Goal: Transaction & Acquisition: Purchase product/service

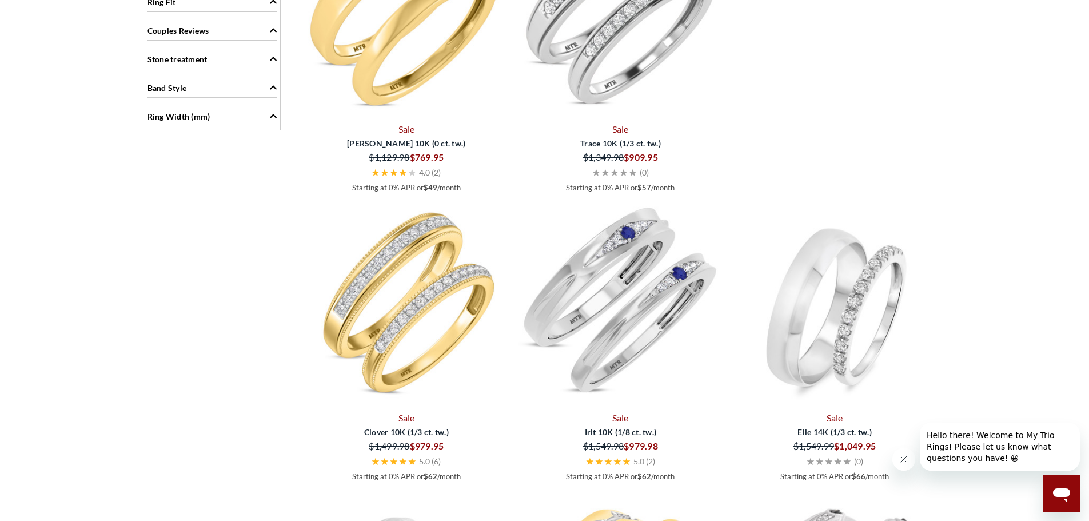
scroll to position [972, 0]
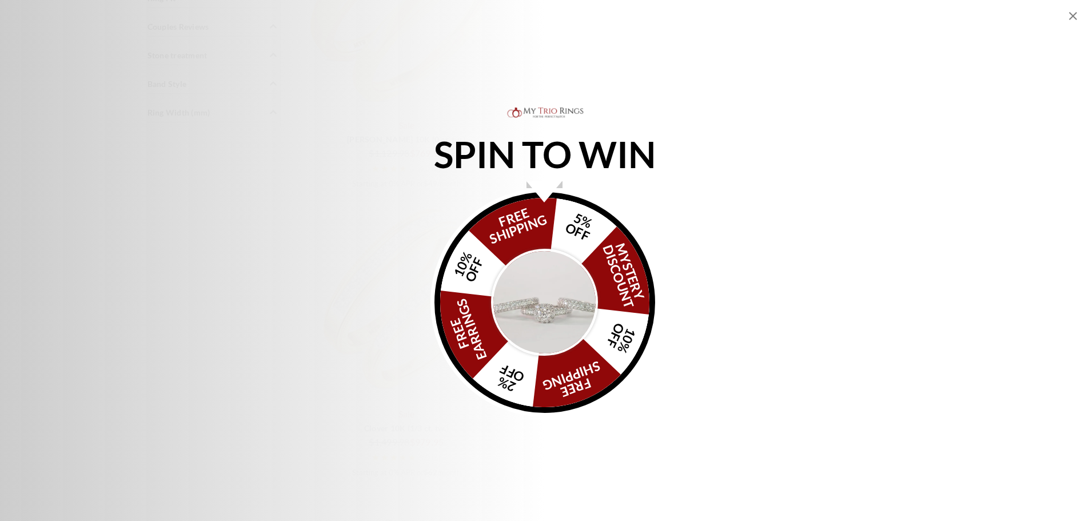
click at [1074, 21] on icon "Close popup" at bounding box center [1073, 16] width 14 height 14
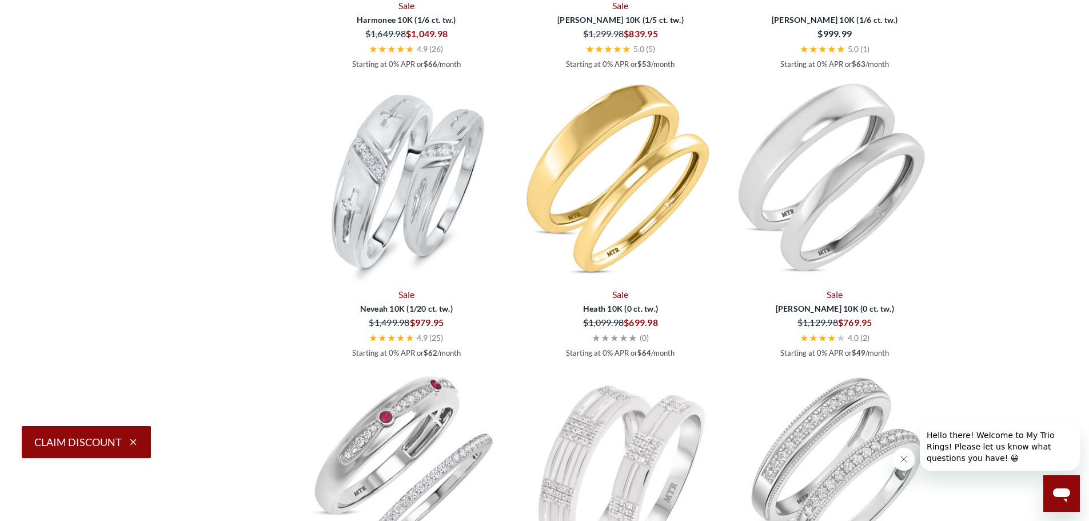
scroll to position [1715, 0]
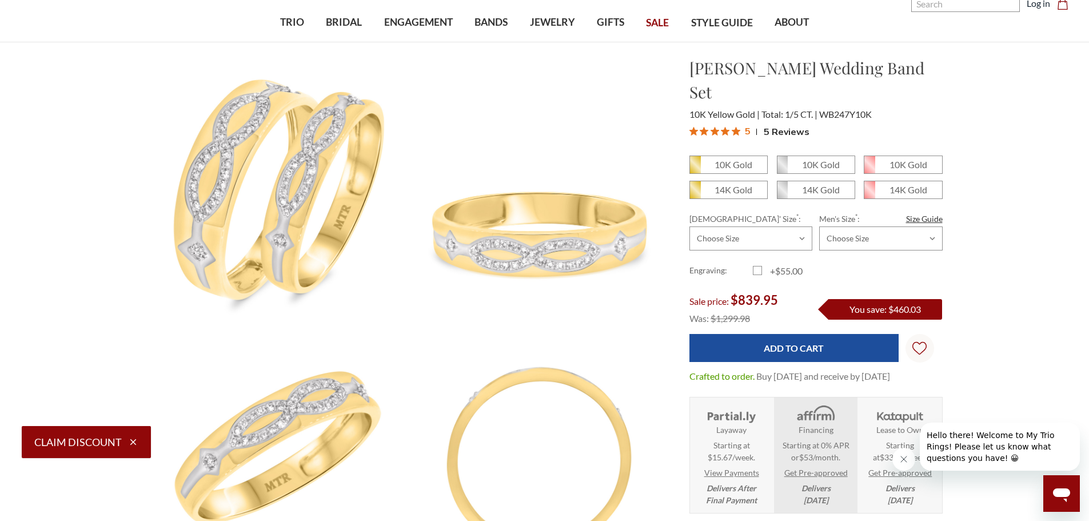
scroll to position [57, 0]
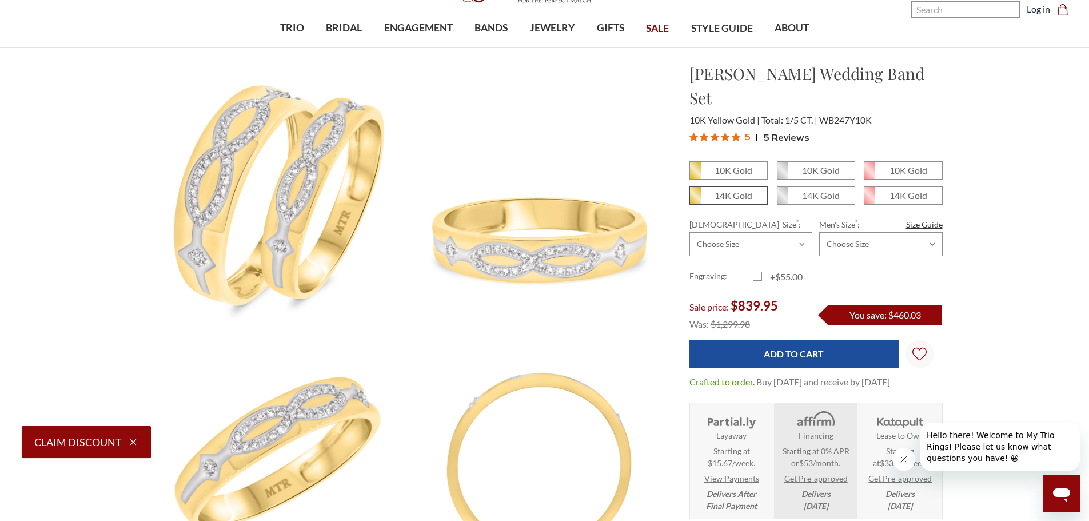
click at [712, 187] on span "14K Gold" at bounding box center [728, 195] width 77 height 17
click at [694, 199] on input "14K Gold" at bounding box center [694, 199] width 1 height 1
radio input "true"
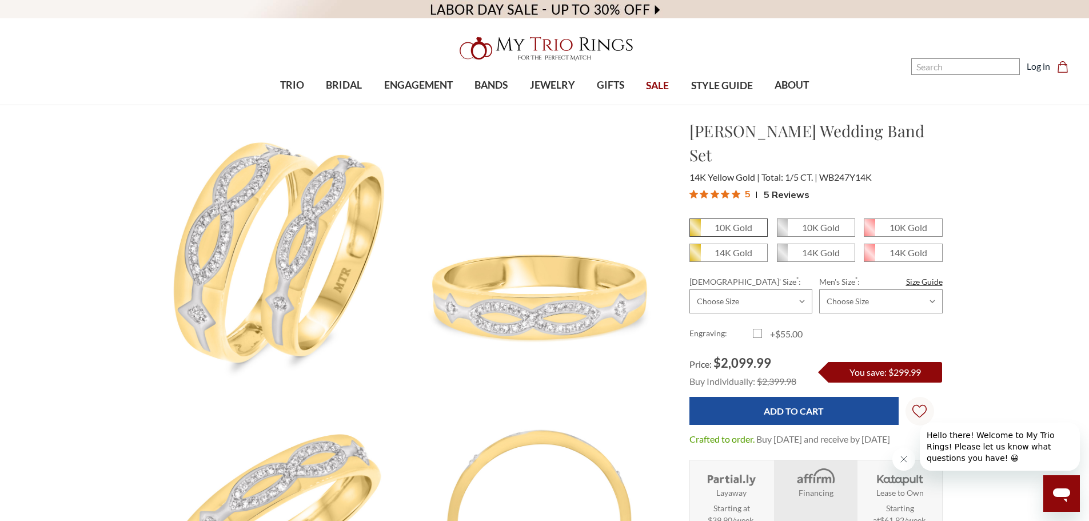
click at [722, 219] on span "10K Gold" at bounding box center [728, 227] width 77 height 17
click at [694, 231] on input "10K Gold" at bounding box center [694, 231] width 1 height 1
radio input "true"
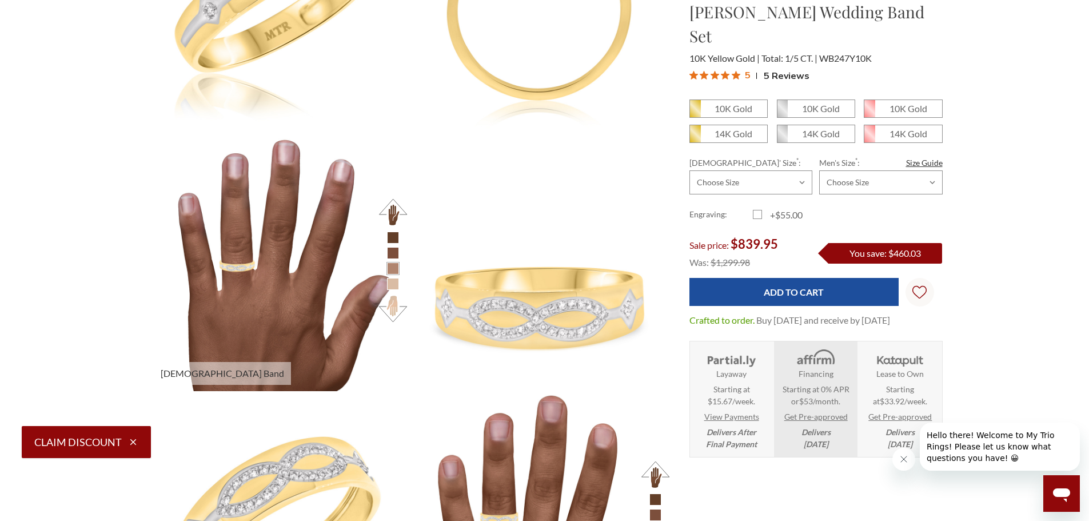
scroll to position [514, 0]
click at [761, 170] on select "Choose Size 3.00 3.25 3.50 3.75 4.00 4.25 4.50 4.75 5.00 5.25 5.50 5.75 6.00 6.…" at bounding box center [750, 182] width 123 height 24
select select "22595653"
click at [689, 170] on select "Choose Size 3.00 3.25 3.50 3.75 4.00 4.25 4.50 4.75 5.00 5.25 5.50 5.75 6.00 6.…" at bounding box center [750, 182] width 123 height 24
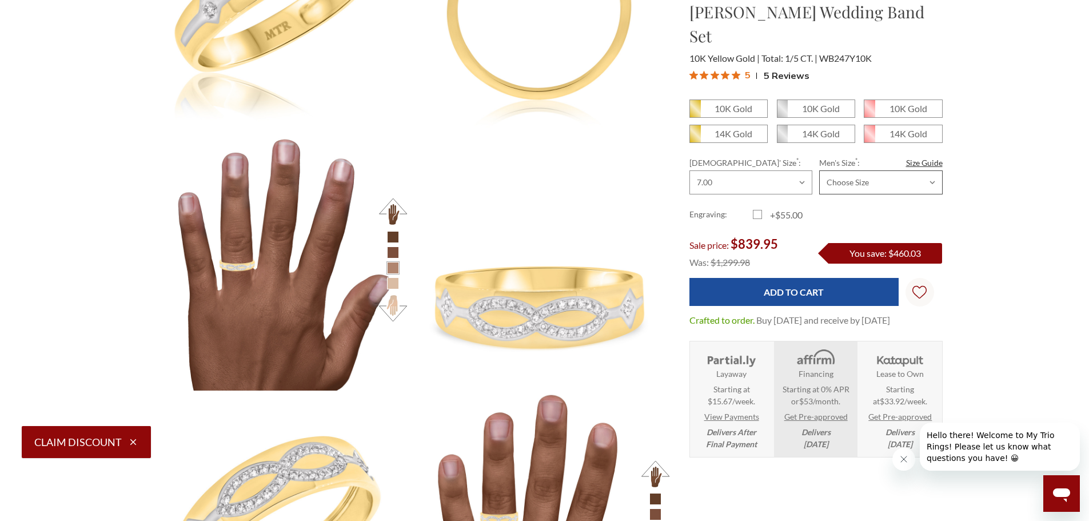
click at [877, 170] on select "Choose Size 6.00 6.25 6.50 6.75 7.00 7.25 7.50 7.75 8.00 8.25 8.50 8.75 9.00 9.…" at bounding box center [880, 182] width 123 height 24
select select "22595836"
click at [819, 170] on select "Choose Size 6.00 6.25 6.50 6.75 7.00 7.25 7.50 7.75 8.00 8.25 8.50 8.75 9.00 9.…" at bounding box center [880, 182] width 123 height 24
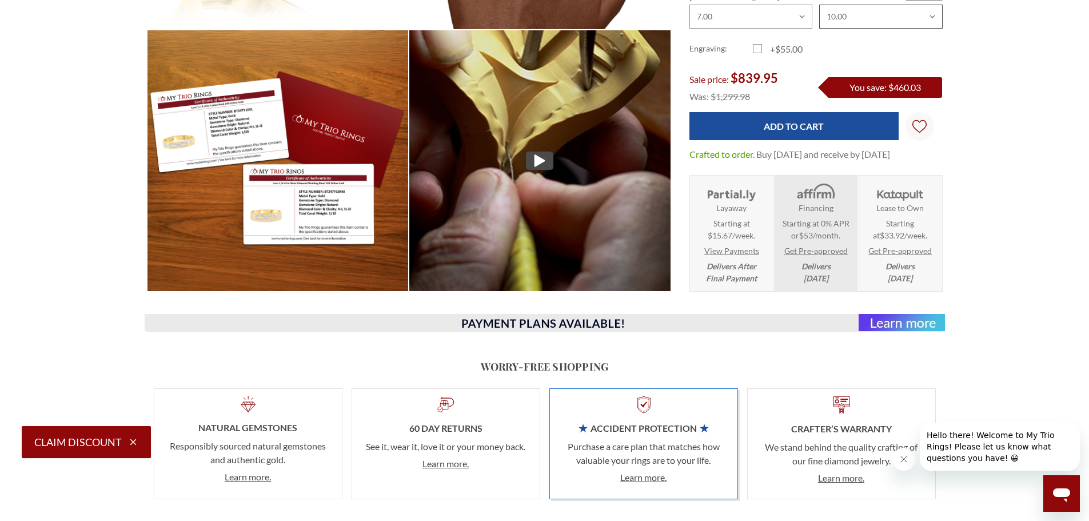
scroll to position [1143, 0]
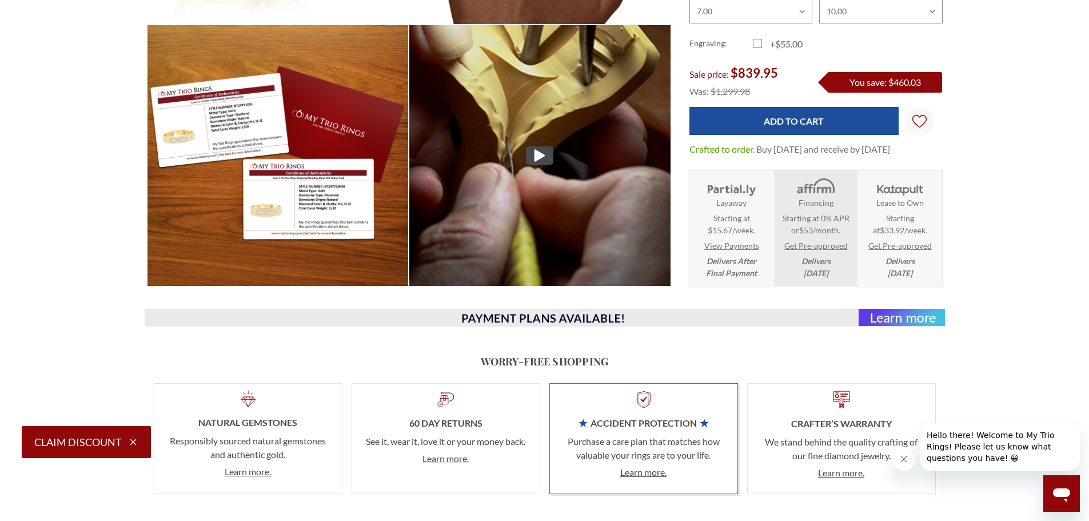
click at [488, 316] on img at bounding box center [545, 317] width 800 height 17
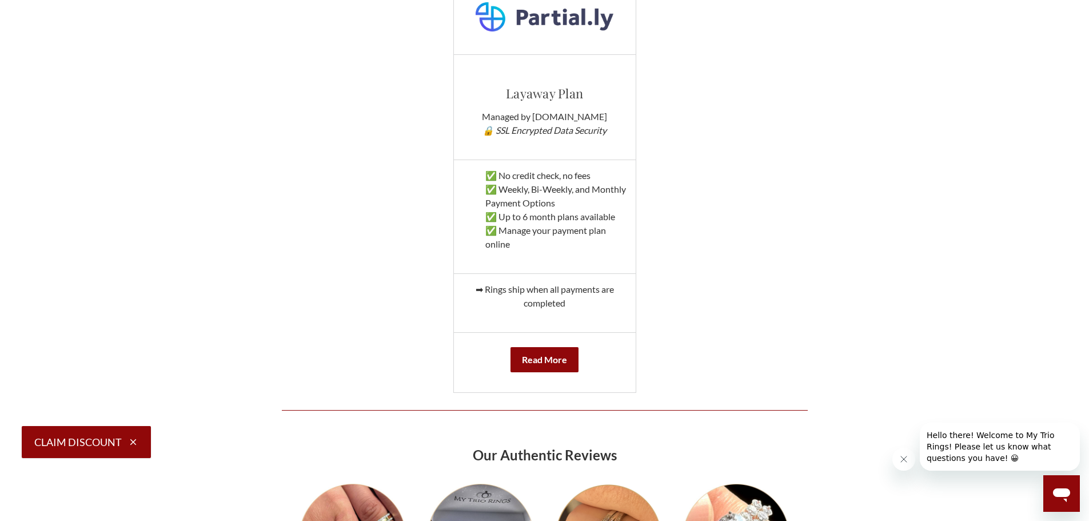
scroll to position [1143, 0]
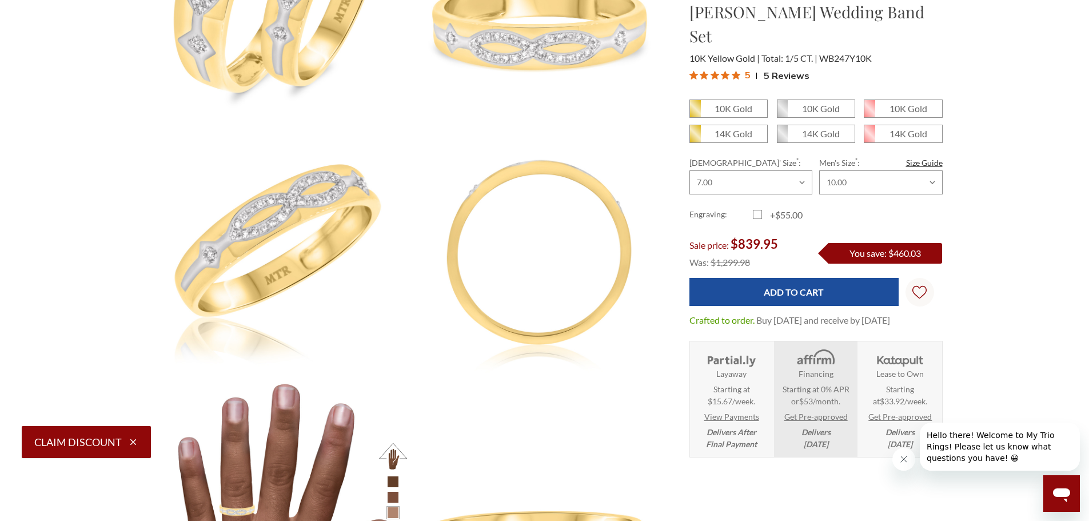
scroll to position [229, 0]
